Goal: Communication & Community: Answer question/provide support

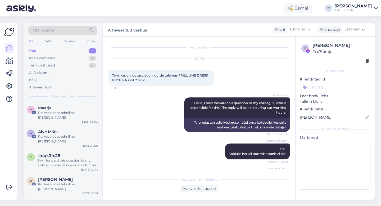
scroll to position [1079, 0]
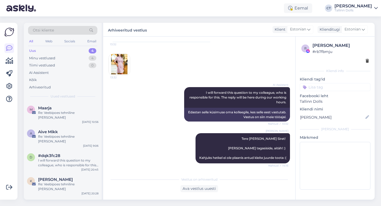
click at [72, 50] on div "Uus 4" at bounding box center [62, 50] width 69 height 7
click at [72, 60] on div "Minu vestlused 4" at bounding box center [62, 57] width 69 height 7
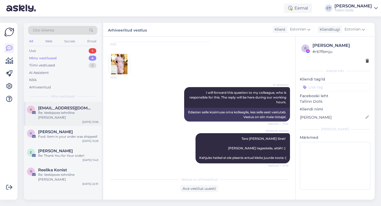
click at [70, 113] on div "Re: Veebipoes tehniline [PERSON_NAME]" at bounding box center [68, 115] width 60 height 10
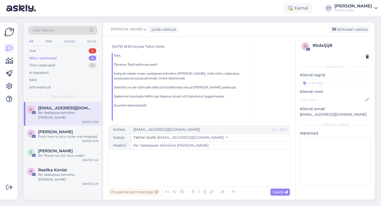
scroll to position [94, 0]
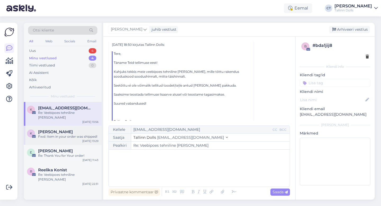
click at [58, 134] on div "Fwd: Item in your order was shipped!" at bounding box center [68, 136] width 60 height 5
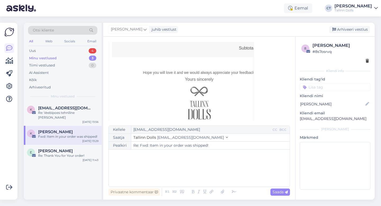
scroll to position [294, 0]
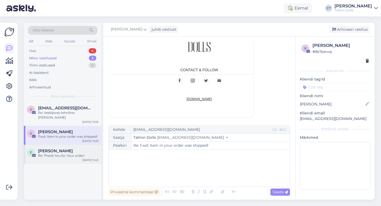
click at [59, 153] on div "Re: Thank You for Your order!" at bounding box center [68, 155] width 60 height 5
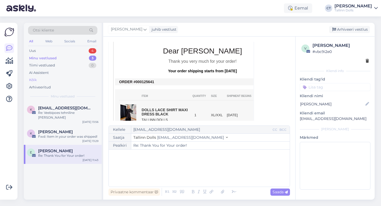
scroll to position [198, 0]
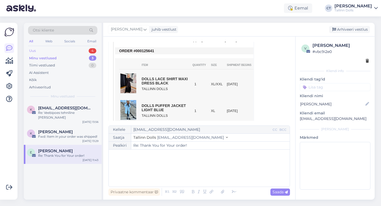
click at [65, 49] on div "Uus 4" at bounding box center [62, 50] width 69 height 7
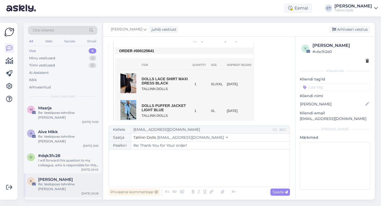
click at [69, 182] on div "Re: Veebipoes tehniline [PERSON_NAME]" at bounding box center [68, 187] width 60 height 10
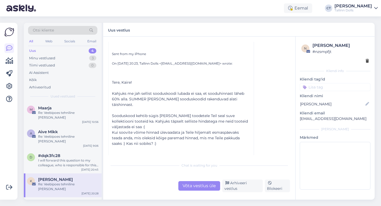
scroll to position [163, 0]
click at [61, 158] on div "I will forward this question to my colleague, who is responsible for this. The …" at bounding box center [68, 163] width 60 height 10
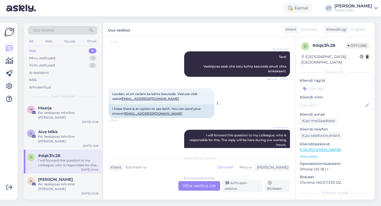
scroll to position [83, 0]
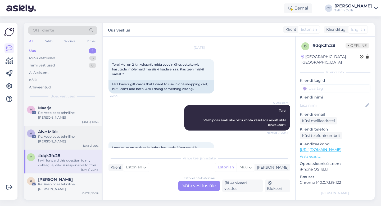
click at [70, 129] on div "Aive Mikk" at bounding box center [68, 131] width 60 height 5
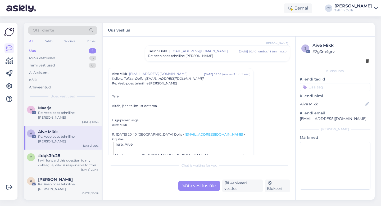
scroll to position [125, 0]
click at [63, 111] on div "Re: Veebipoes tehniline [PERSON_NAME]" at bounding box center [68, 115] width 60 height 10
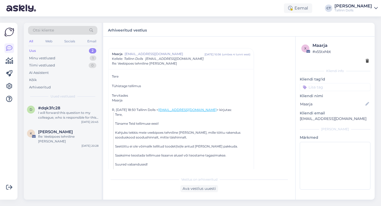
scroll to position [120, 0]
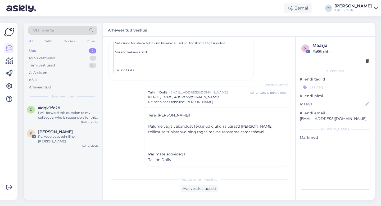
click at [72, 48] on div "Uus 2" at bounding box center [62, 50] width 69 height 7
click at [74, 56] on div "Minu vestlused 1" at bounding box center [62, 57] width 69 height 7
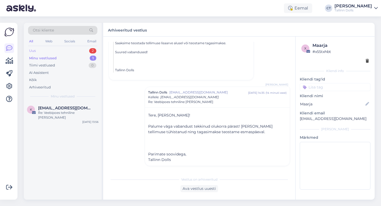
click at [65, 51] on div "Uus 2" at bounding box center [62, 50] width 69 height 7
